Goal: Browse casually

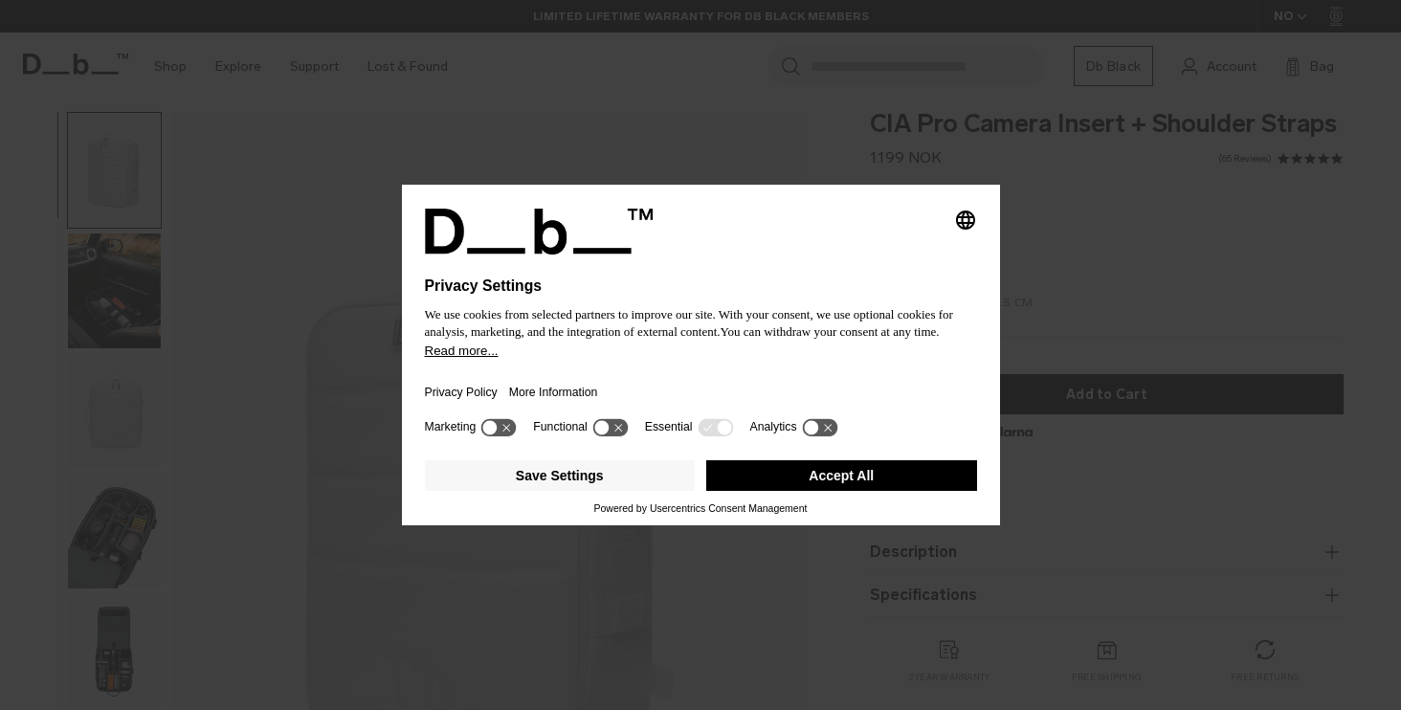
click at [966, 210] on icon "Select language" at bounding box center [965, 220] width 23 height 23
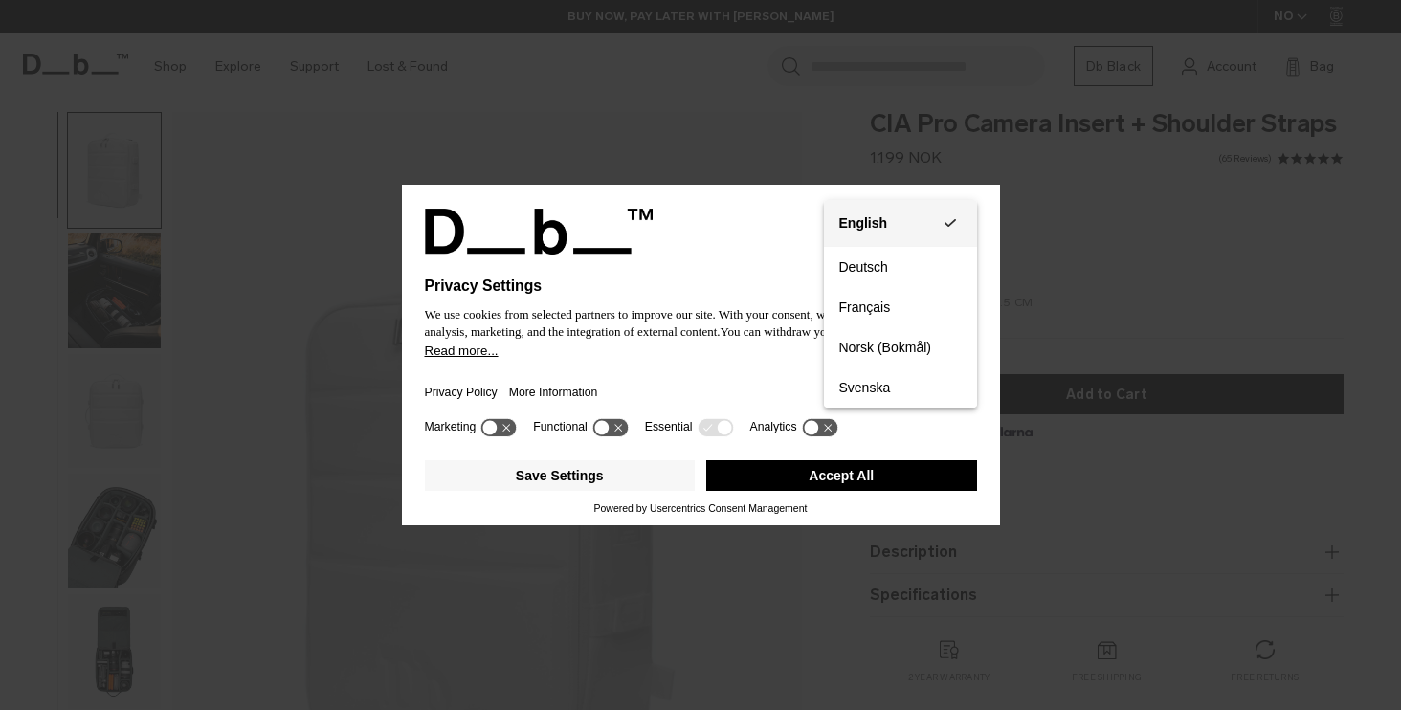
click at [883, 216] on div "English" at bounding box center [863, 222] width 49 height 17
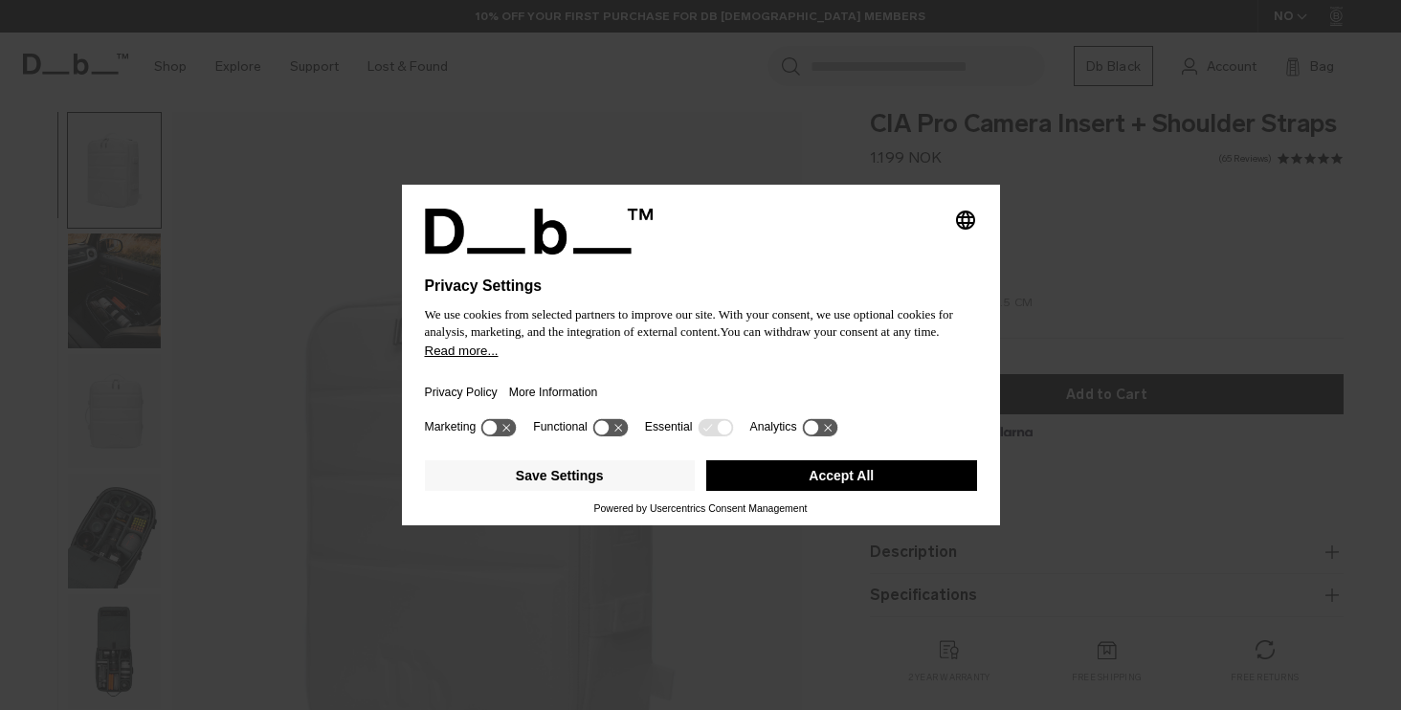
click at [820, 485] on button "Accept All" at bounding box center [841, 475] width 271 height 31
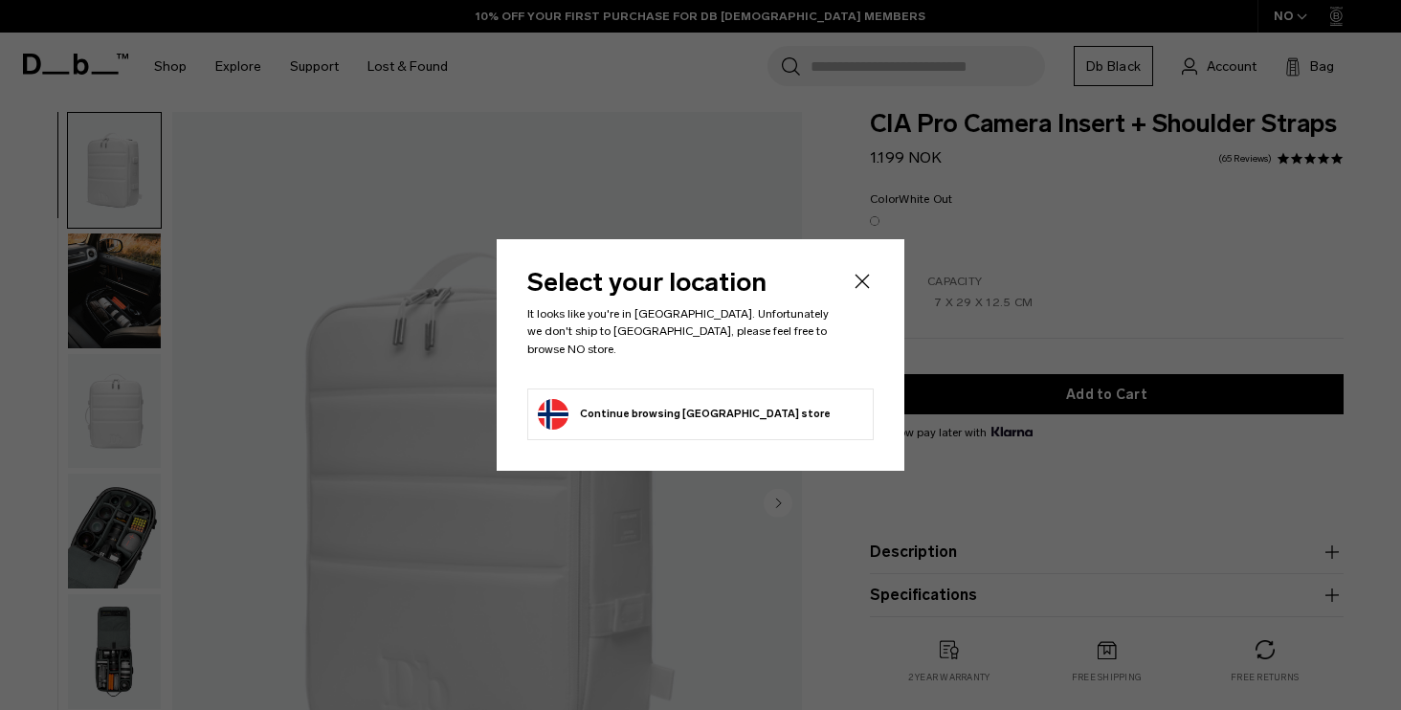
click at [700, 415] on button "Continue browsing [GEOGRAPHIC_DATA] store Continue shopping in [GEOGRAPHIC_DATA]" at bounding box center [684, 414] width 293 height 31
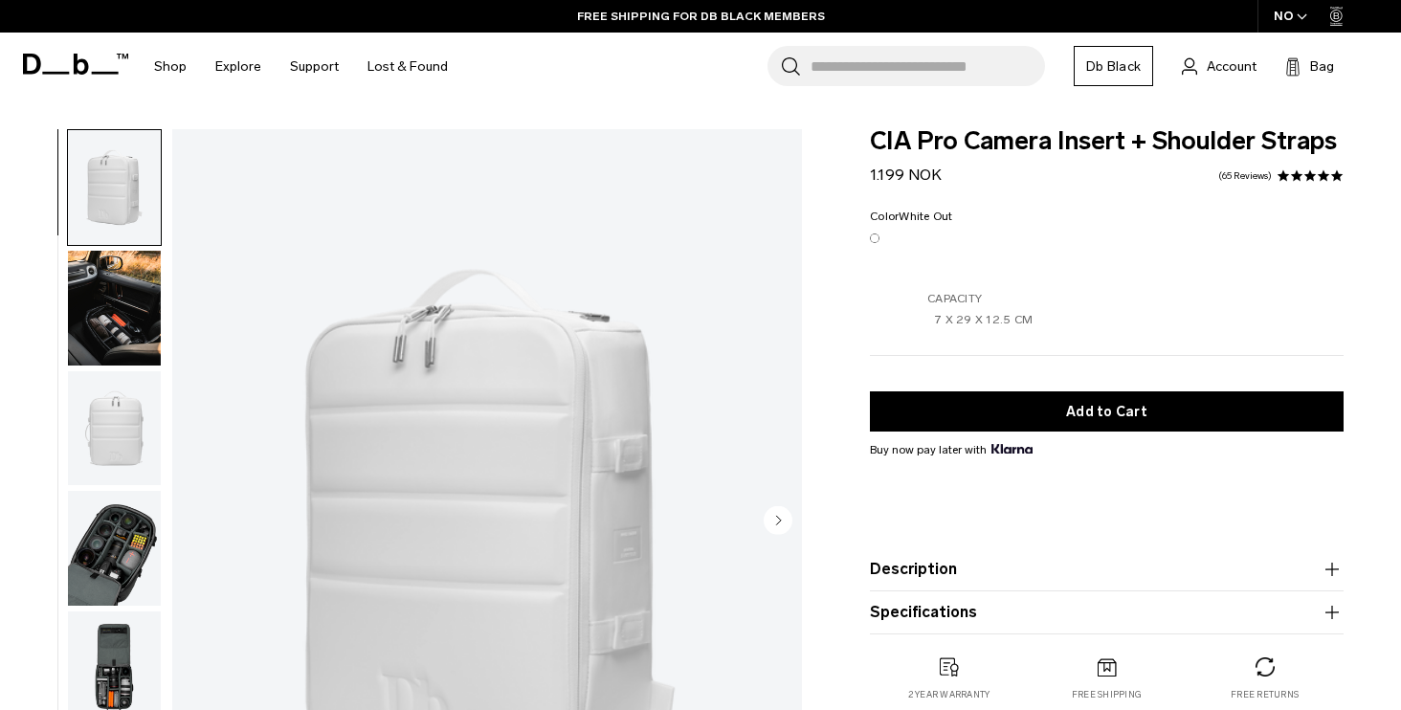
click at [125, 294] on img "button" at bounding box center [114, 308] width 93 height 115
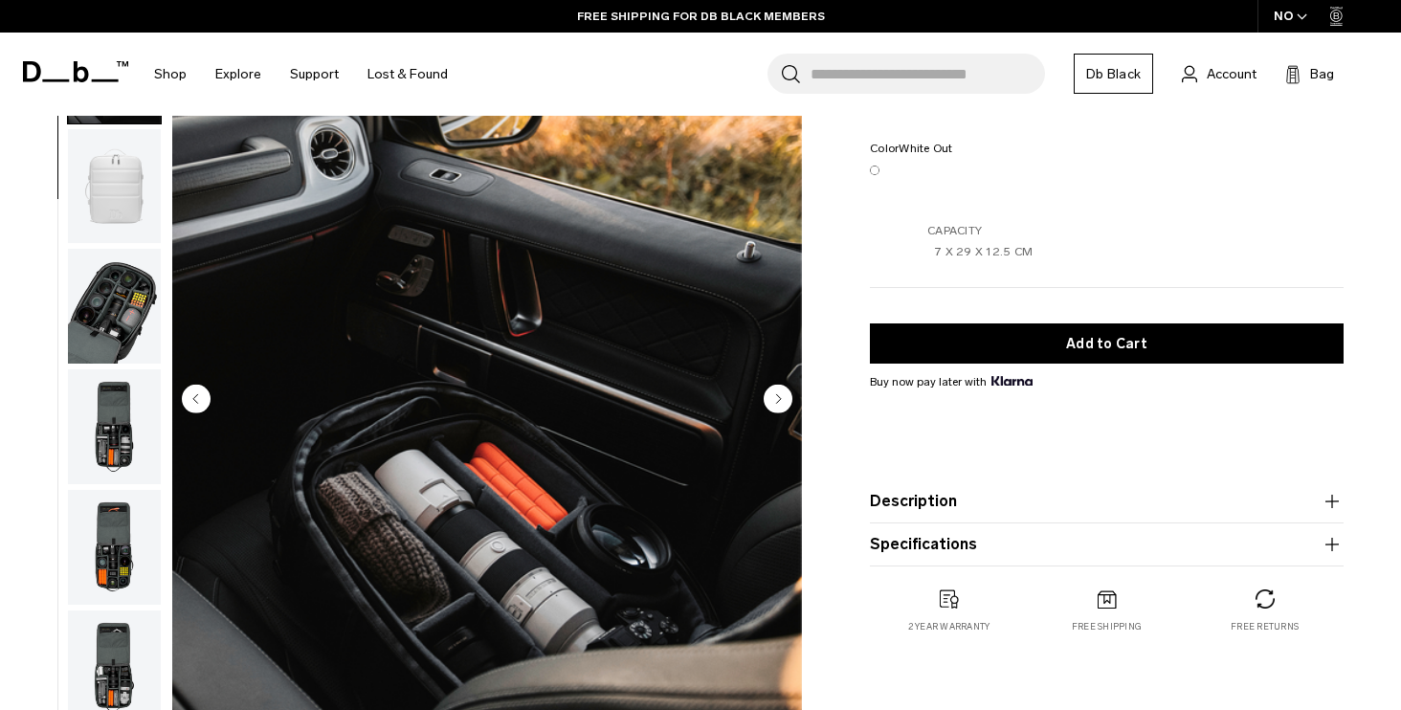
scroll to position [120, 0]
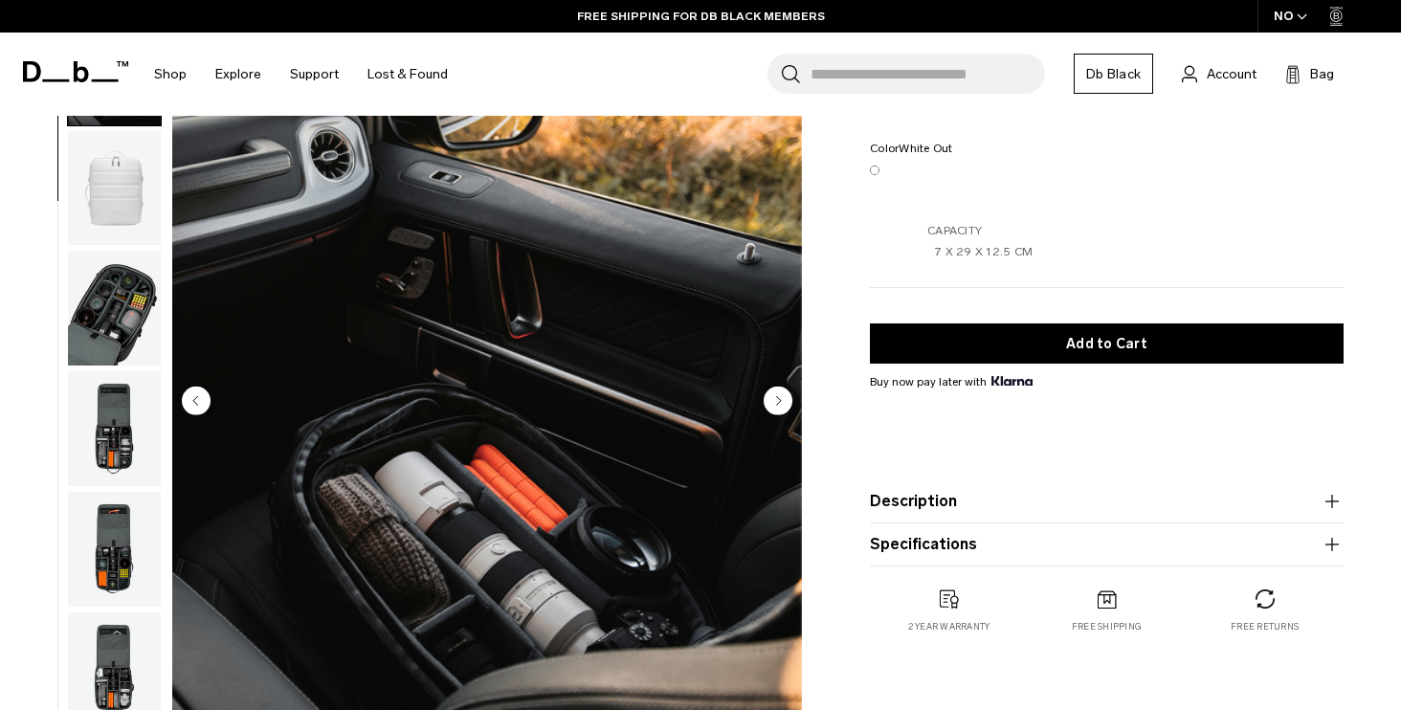
click at [97, 194] on img "button" at bounding box center [114, 188] width 93 height 115
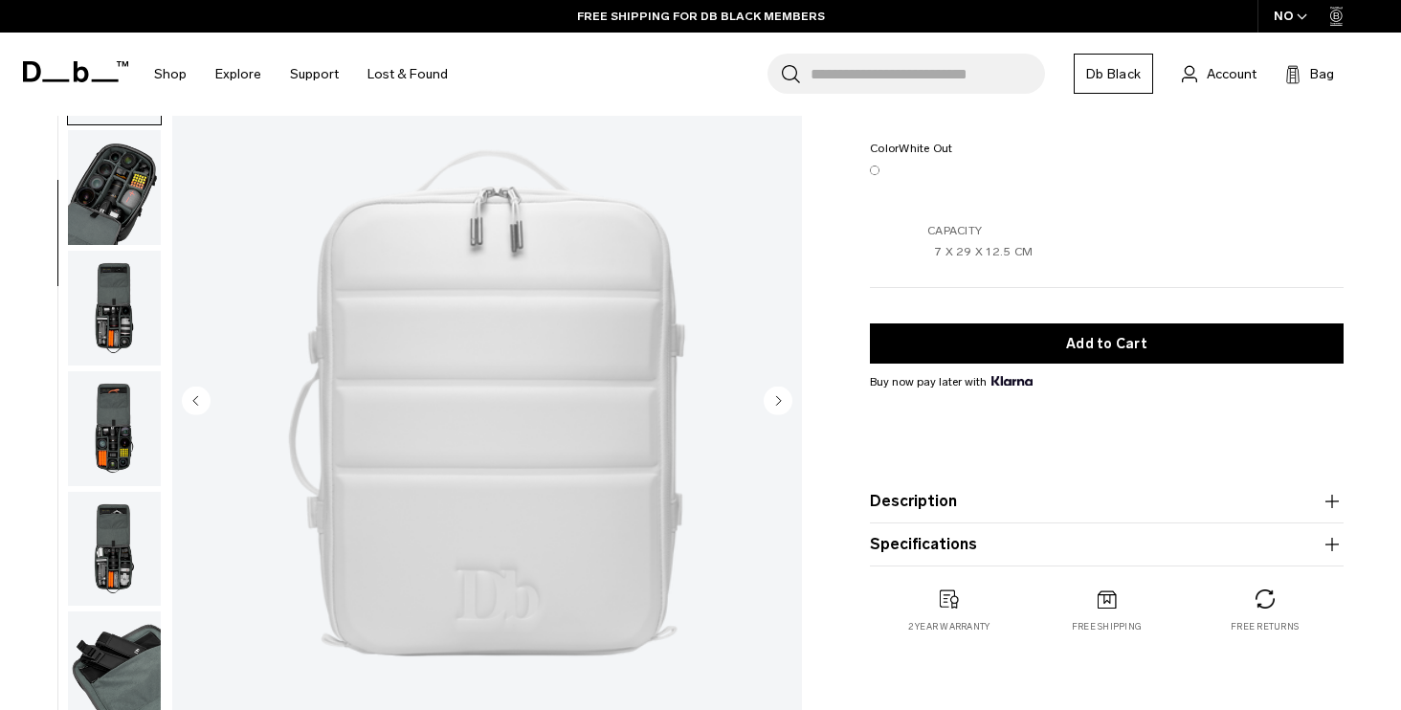
click at [115, 208] on img "button" at bounding box center [114, 187] width 93 height 115
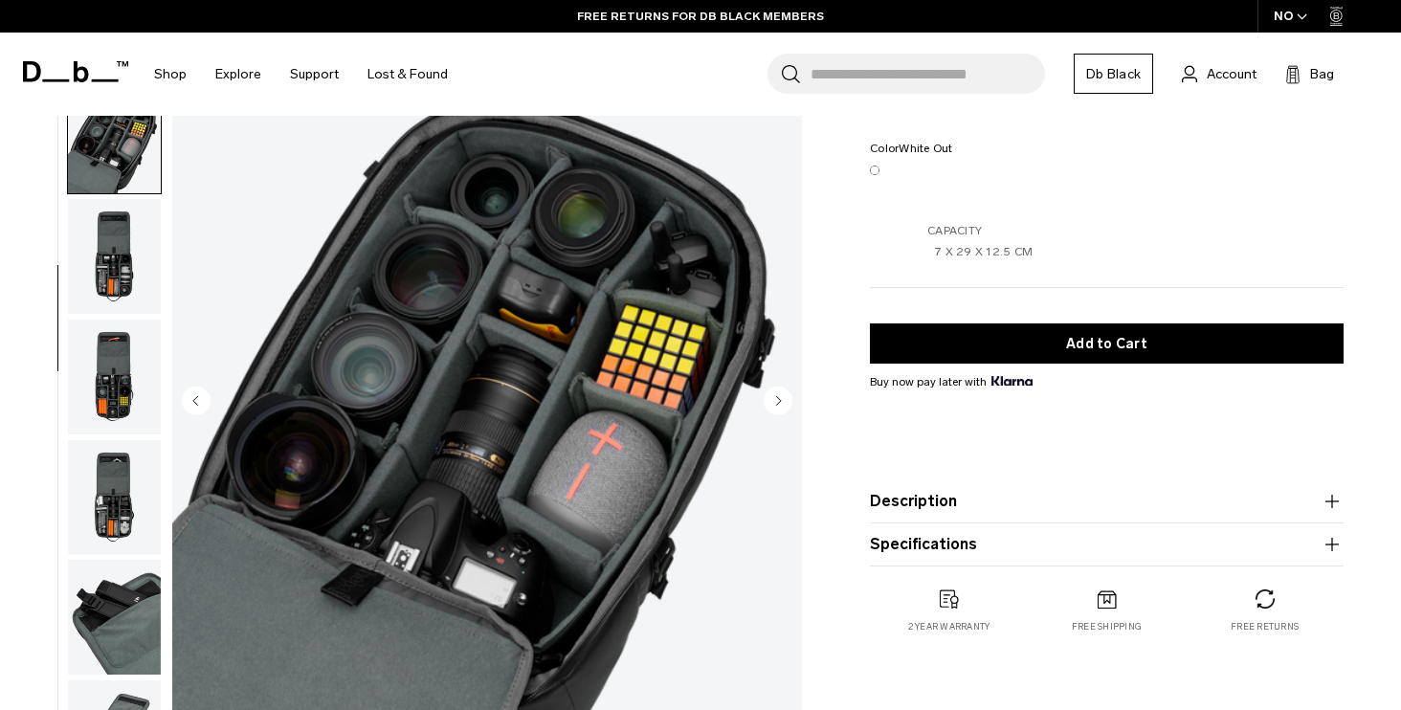
click at [120, 242] on img "button" at bounding box center [114, 256] width 93 height 115
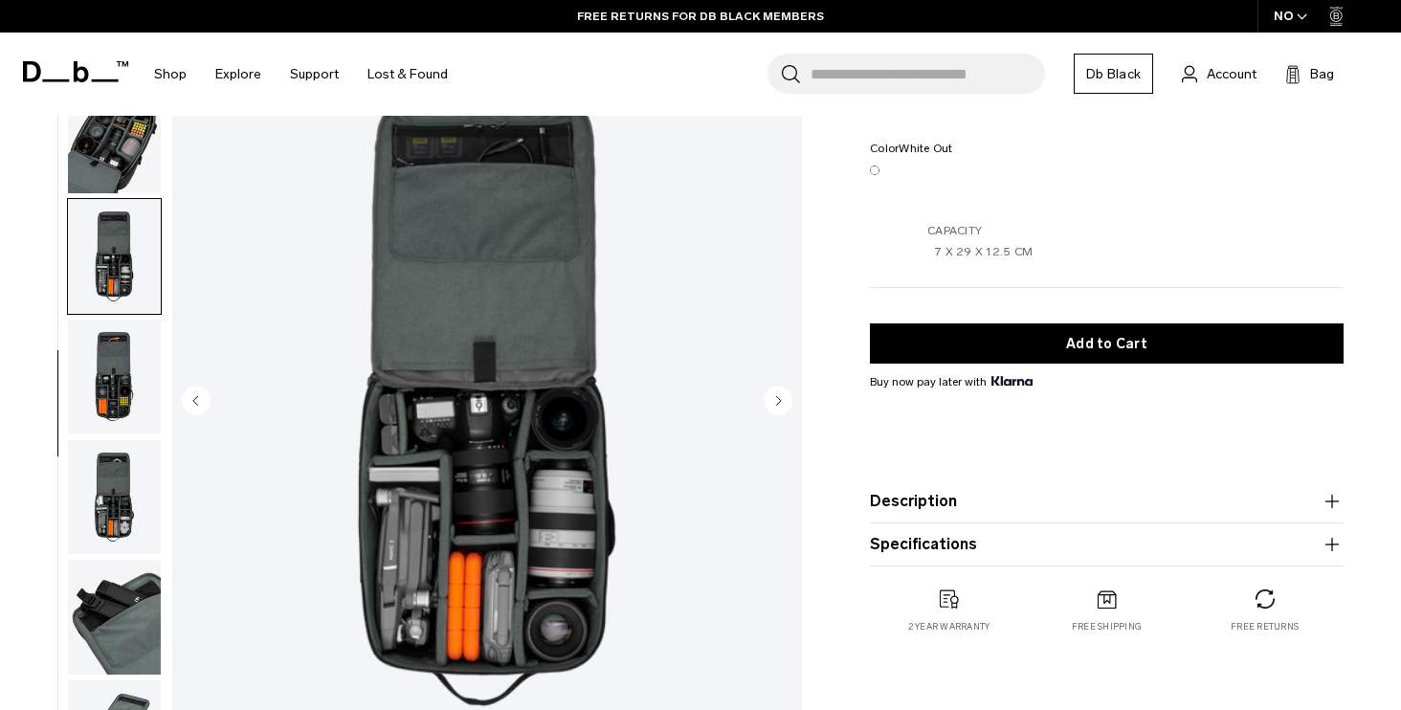
click at [112, 372] on img "button" at bounding box center [114, 377] width 93 height 115
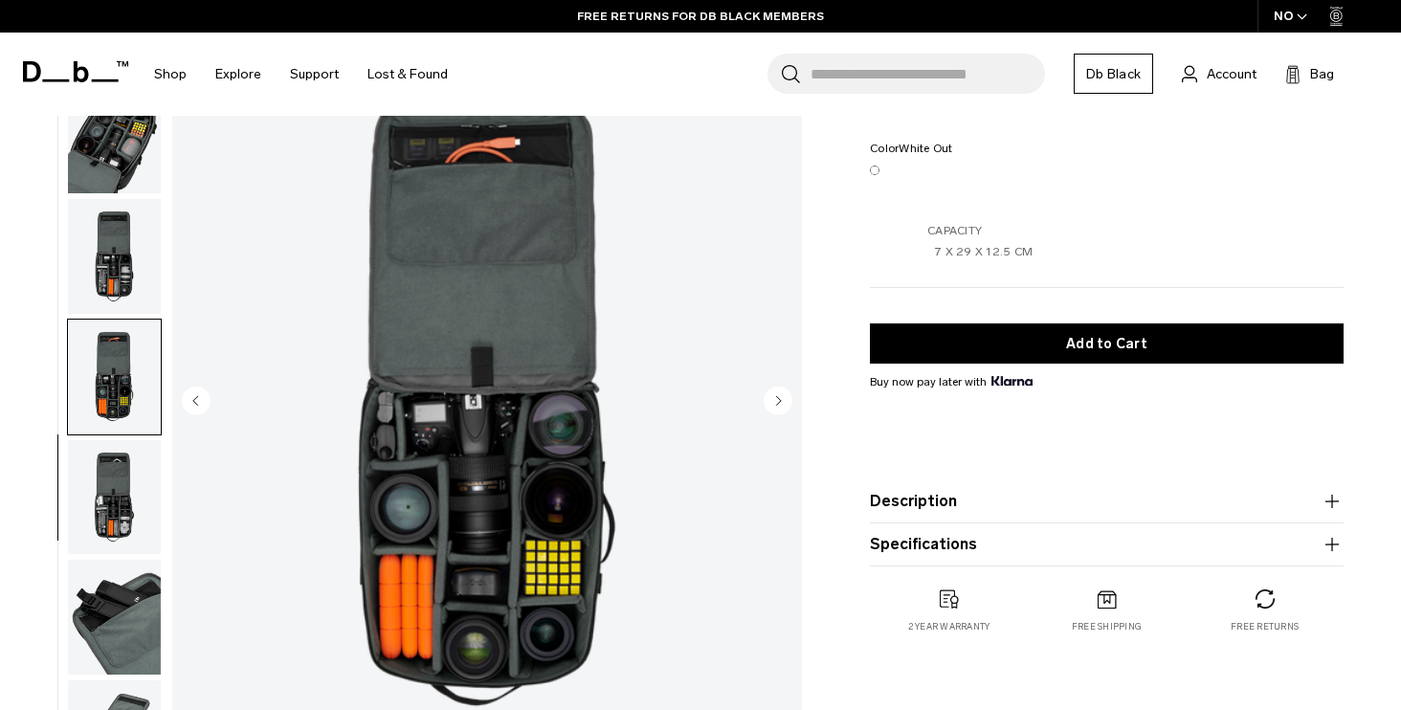
click at [110, 476] on img "button" at bounding box center [114, 497] width 93 height 115
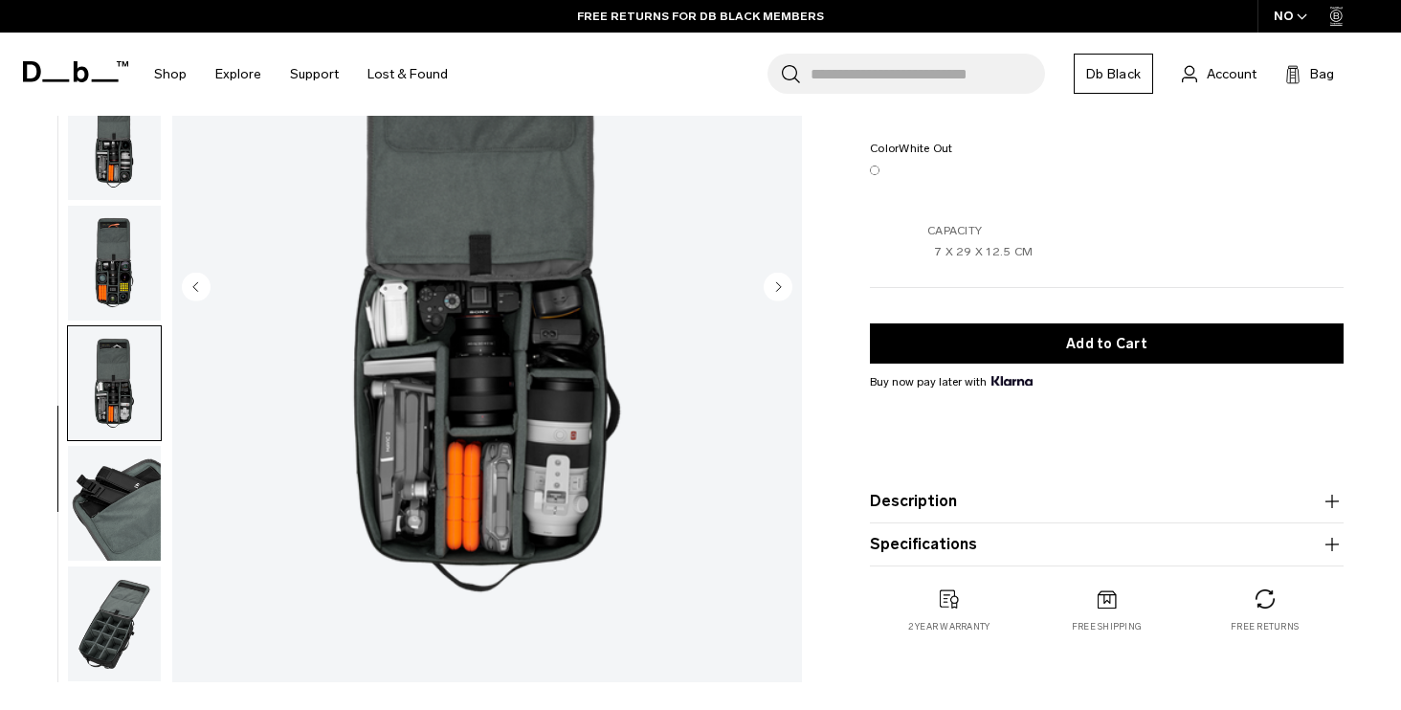
scroll to position [247, 0]
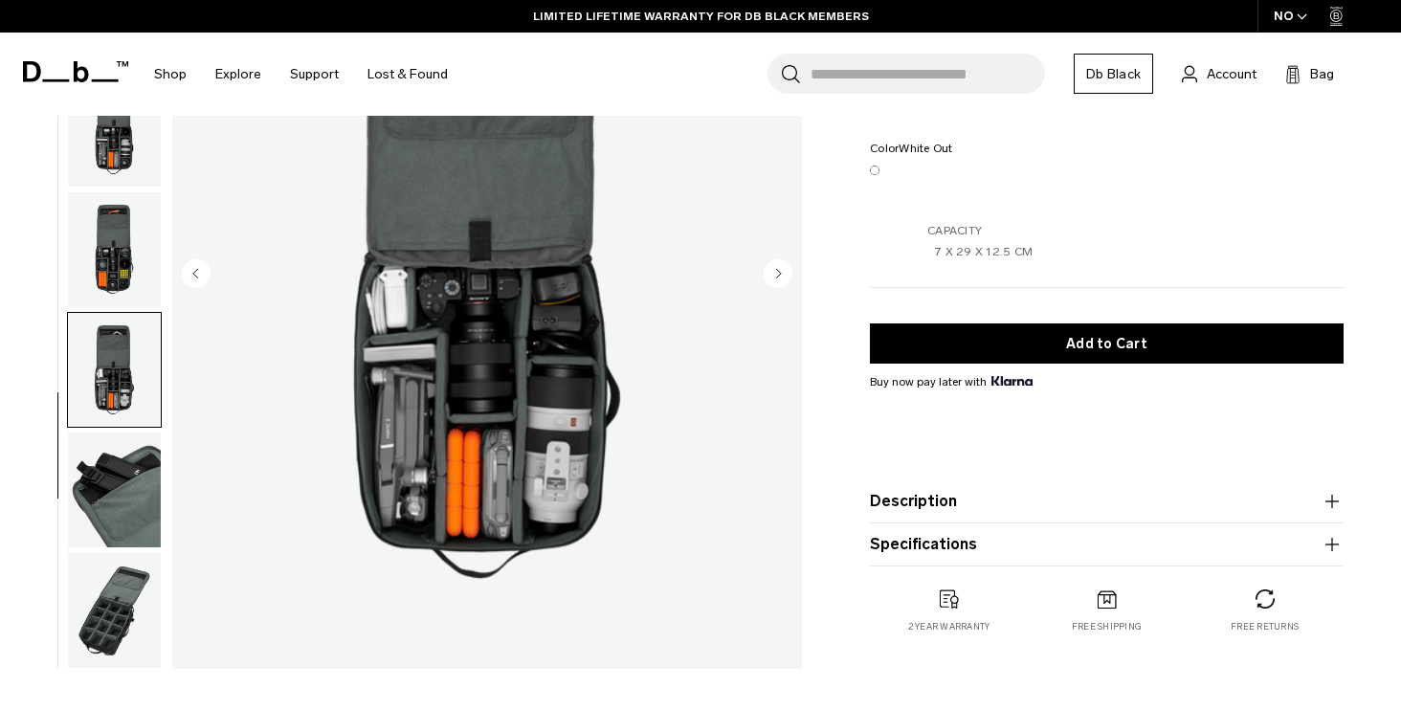
click at [112, 454] on img "button" at bounding box center [114, 489] width 93 height 115
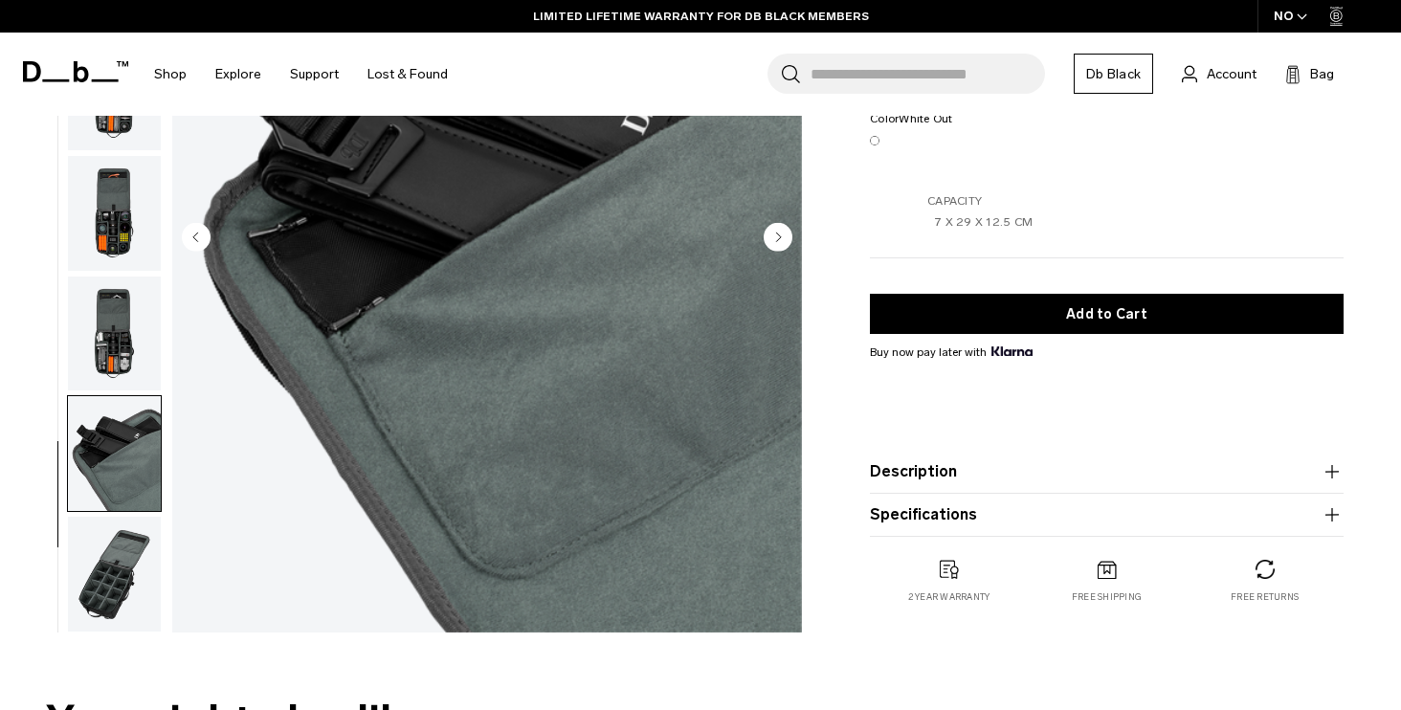
scroll to position [305, 0]
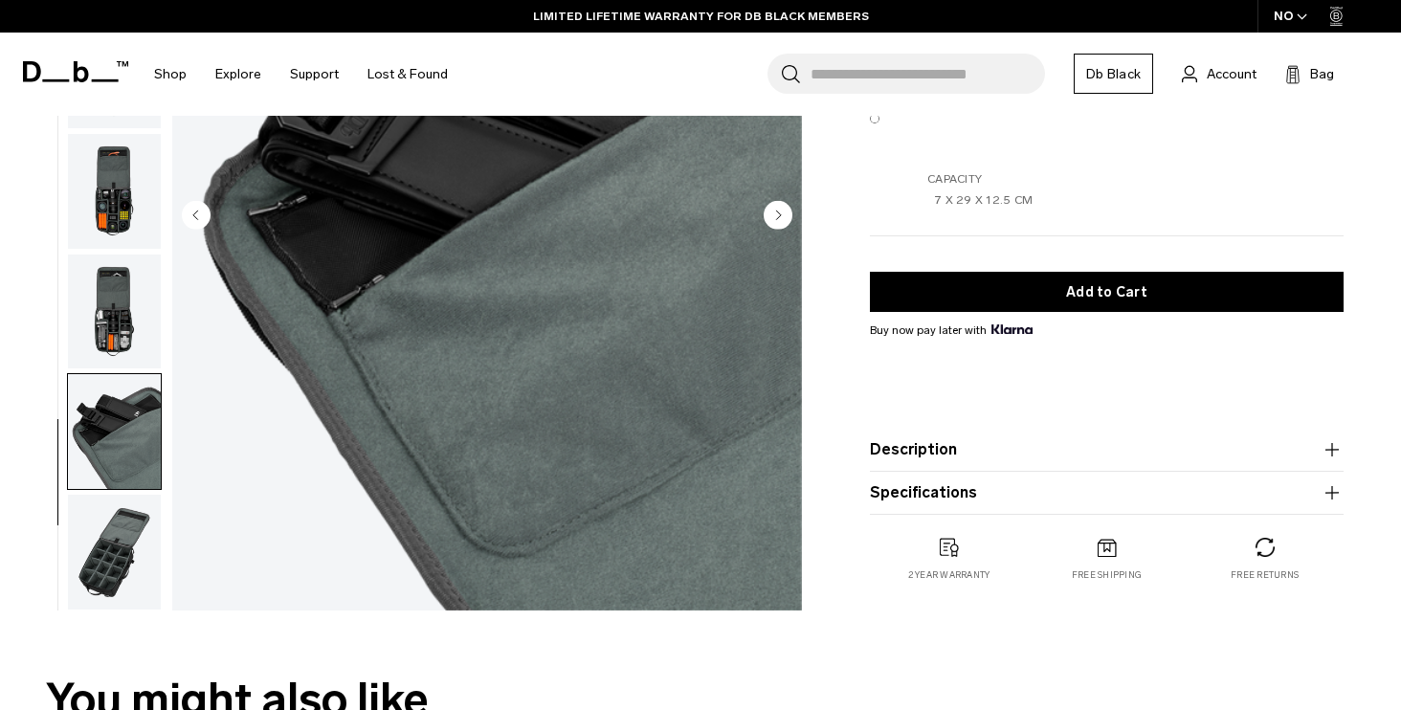
click at [123, 552] on img "button" at bounding box center [114, 552] width 93 height 115
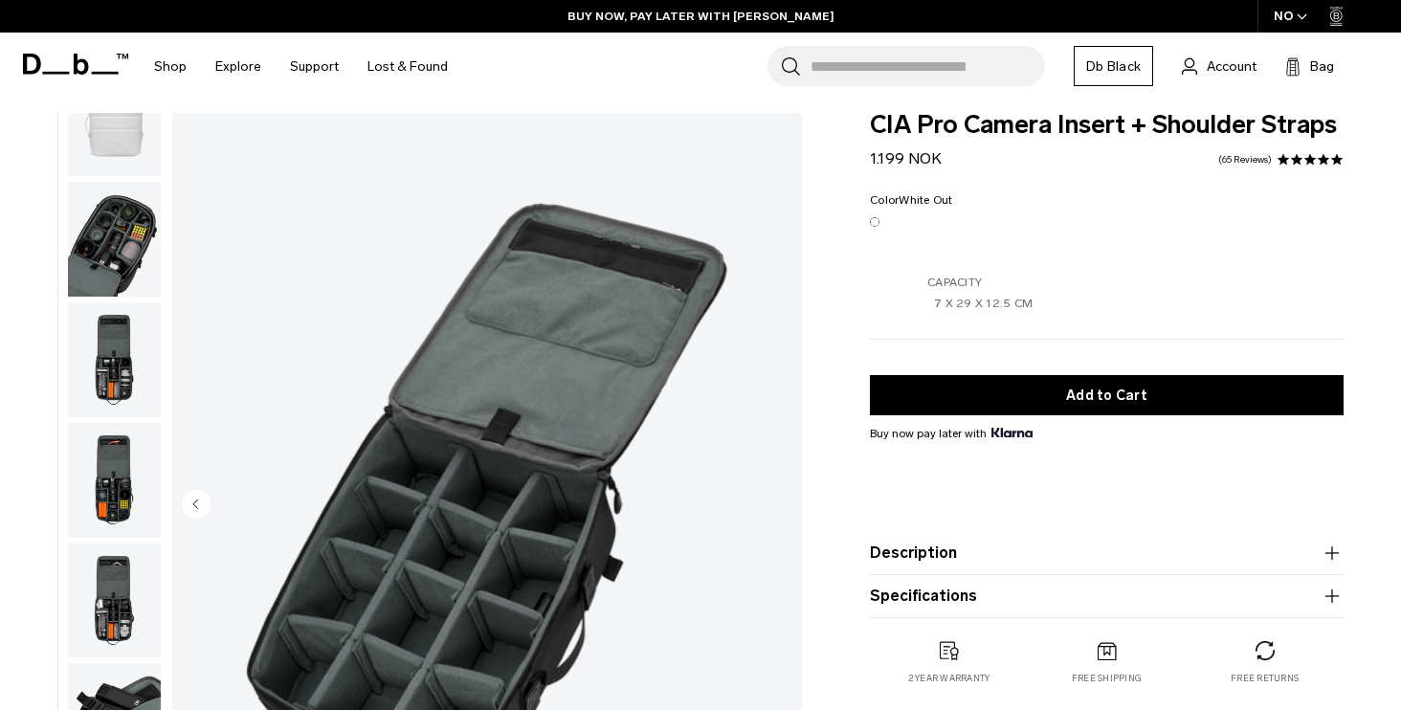
scroll to position [0, 0]
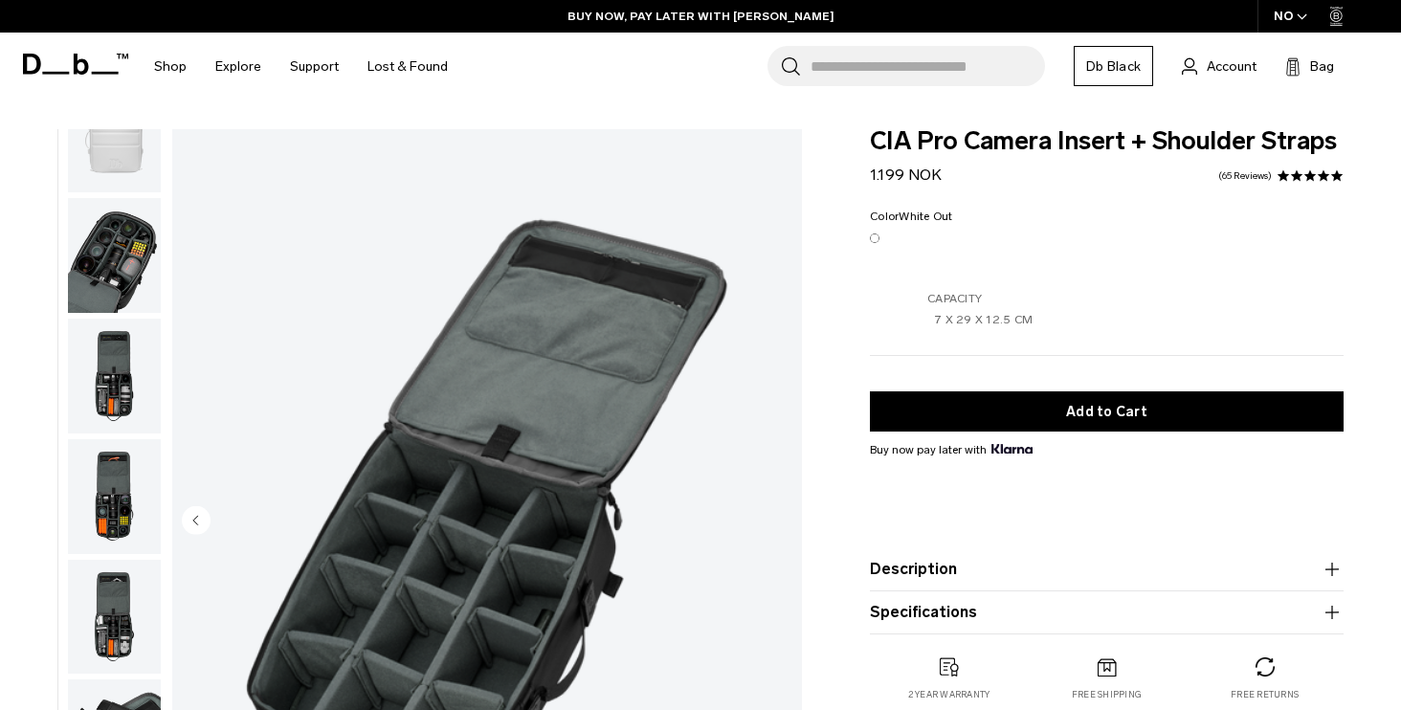
click at [119, 229] on img "button" at bounding box center [114, 255] width 93 height 115
